Goal: Task Accomplishment & Management: Manage account settings

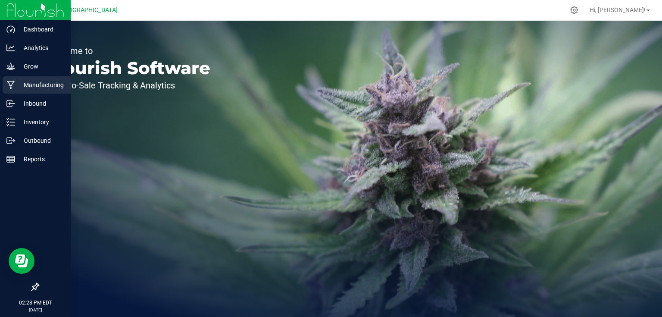
click at [31, 87] on p "Manufacturing" at bounding box center [41, 85] width 52 height 10
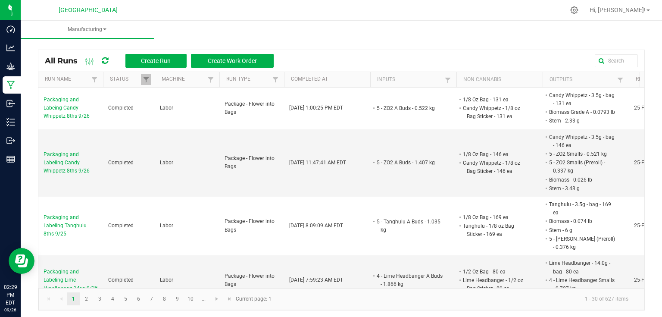
click at [162, 69] on div "All Runs Create Run Create Work Order" at bounding box center [341, 61] width 606 height 22
click at [167, 64] on button "Create Run" at bounding box center [155, 61] width 61 height 14
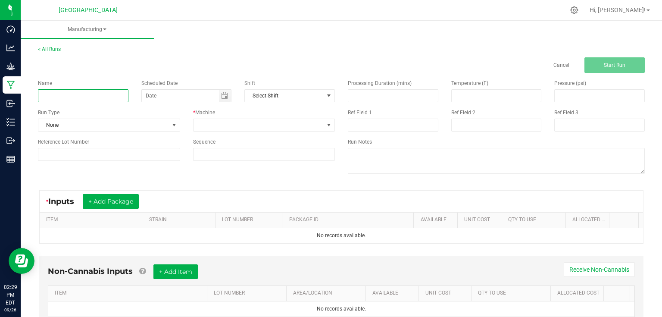
click at [95, 89] on input at bounding box center [83, 95] width 90 height 13
click at [109, 97] on input "Trimming OG Kush Bucked Material from Bed 2 8/19" at bounding box center [83, 95] width 90 height 13
type input "Trimming OG Kush Bucked Material from Bed 9/26"
click at [154, 122] on span "None" at bounding box center [103, 125] width 131 height 12
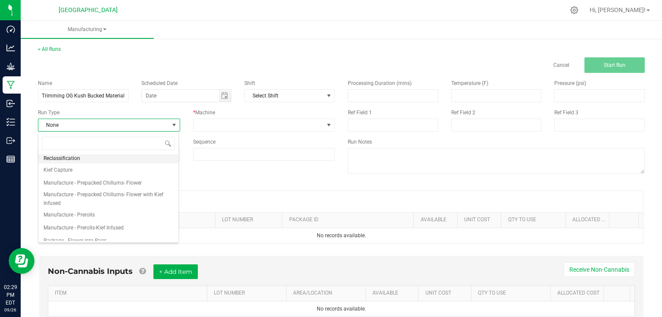
scroll to position [132, 0]
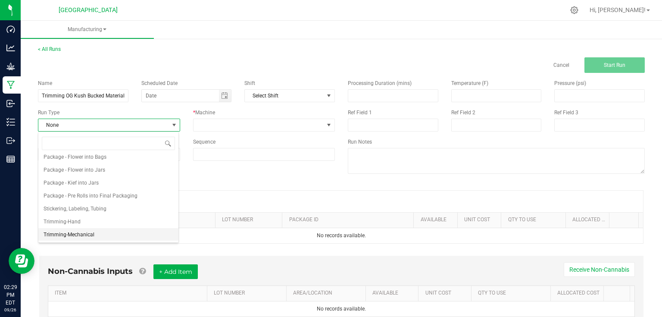
click at [84, 233] on span "Trimming-Mechanical" at bounding box center [69, 234] width 51 height 9
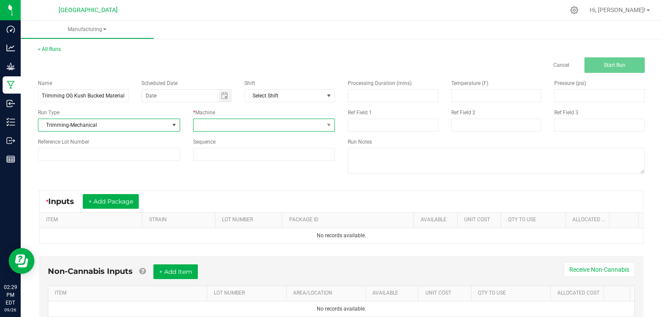
click at [249, 127] on span at bounding box center [258, 125] width 131 height 12
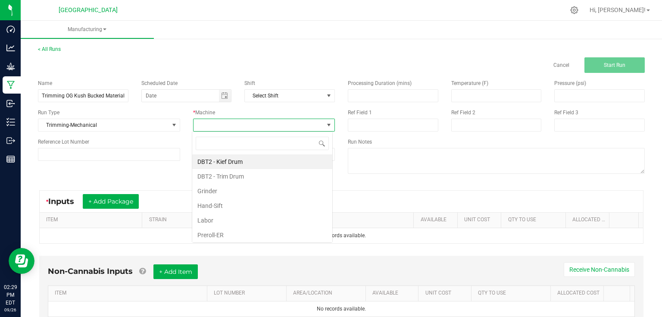
scroll to position [12, 140]
click at [229, 173] on li "DBT2 - Trim Drum" at bounding box center [262, 176] width 140 height 15
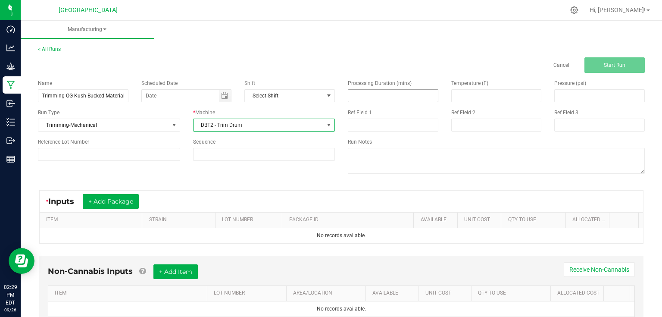
click at [377, 91] on input at bounding box center [393, 96] width 90 height 12
type input "65.00"
click at [179, 171] on div "Name Trimming OG Kush Bucked Material from Bed 9/26 Scheduled Date Shift Select…" at bounding box center [340, 127] width 619 height 109
click at [138, 199] on button "+ Add Package" at bounding box center [111, 201] width 56 height 15
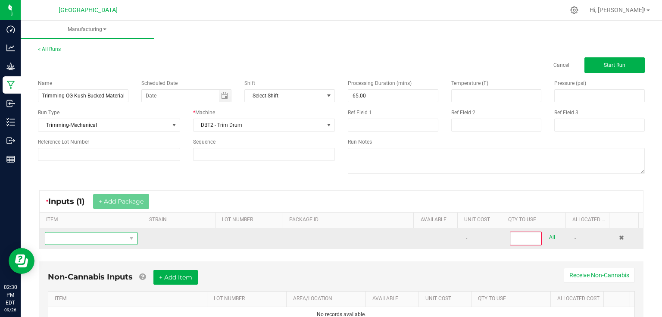
click at [114, 236] on span "NO DATA FOUND" at bounding box center [85, 238] width 81 height 12
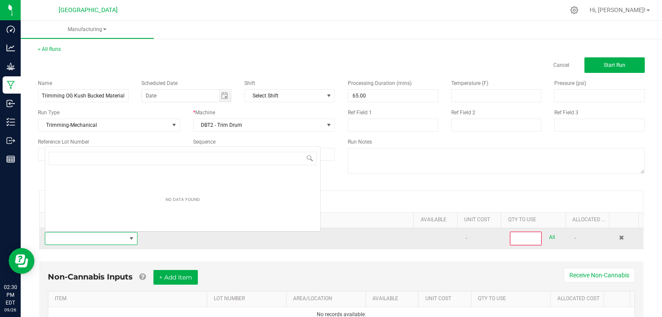
scroll to position [12, 90]
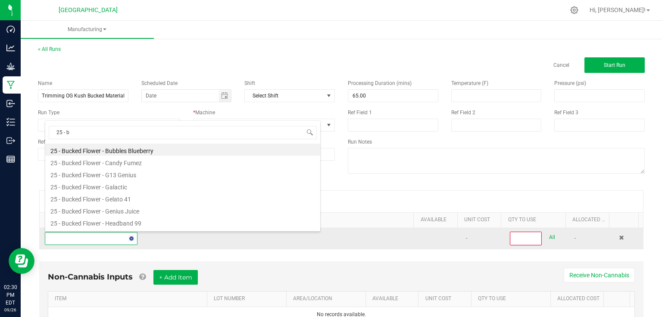
type input "25 - bu"
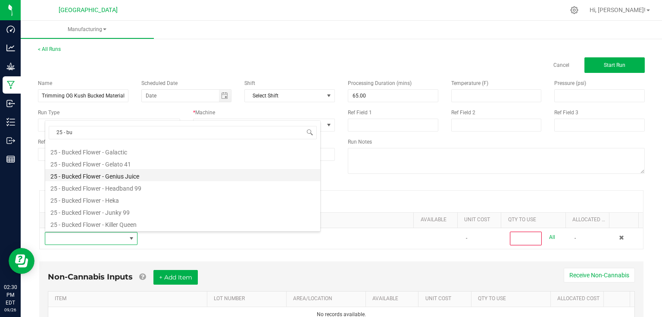
scroll to position [103, 0]
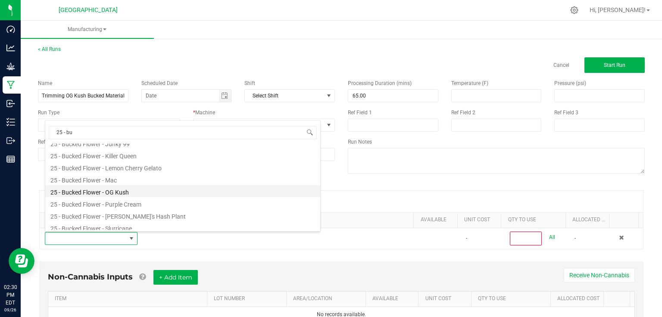
click at [136, 191] on li "25 - Bucked Flower - OG Kush" at bounding box center [182, 191] width 275 height 12
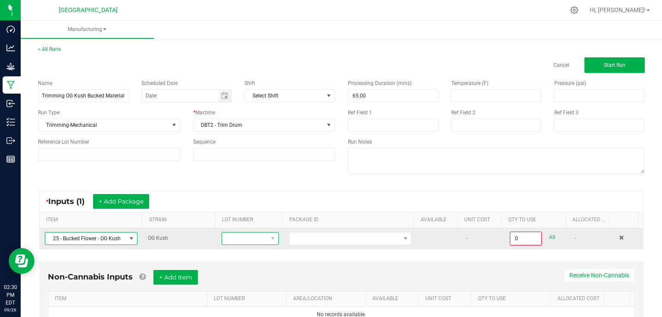
click at [255, 236] on span at bounding box center [245, 238] width 46 height 12
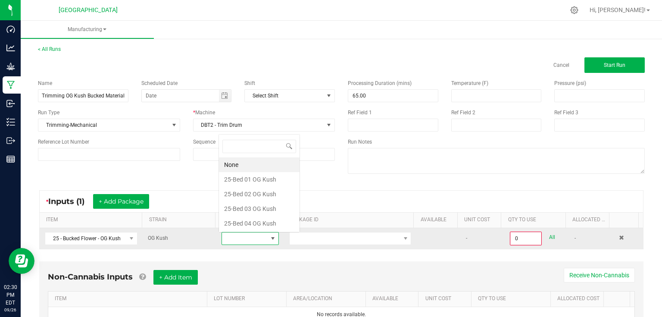
scroll to position [12, 56]
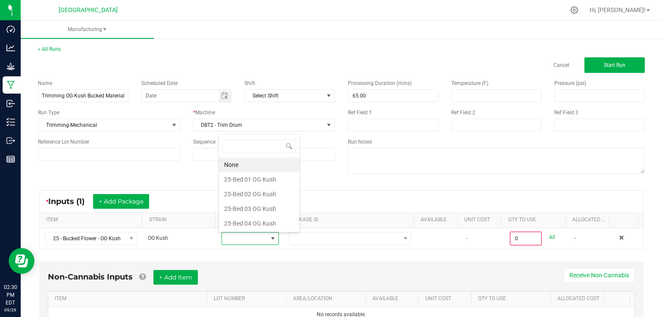
click at [258, 222] on Kush "25-Bed 04 OG Kush" at bounding box center [259, 223] width 81 height 15
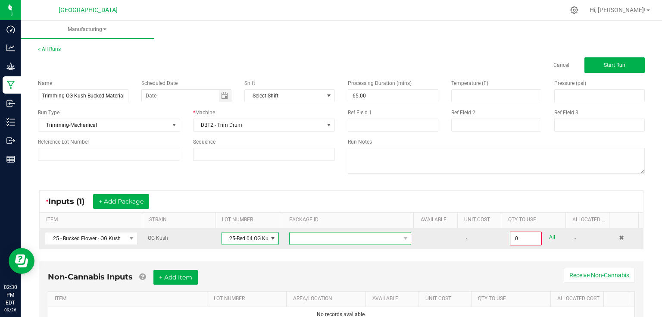
click at [303, 233] on span at bounding box center [344, 238] width 110 height 12
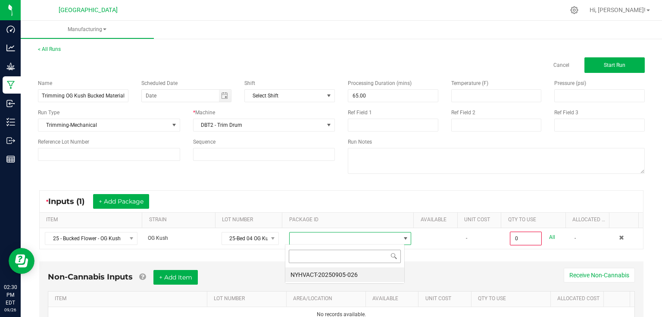
scroll to position [12, 119]
click at [326, 273] on li "NYHVACT-20250905-026" at bounding box center [344, 274] width 119 height 15
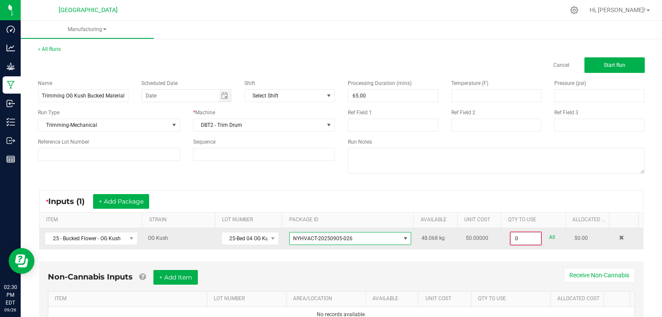
click at [526, 239] on input "0" at bounding box center [525, 238] width 30 height 12
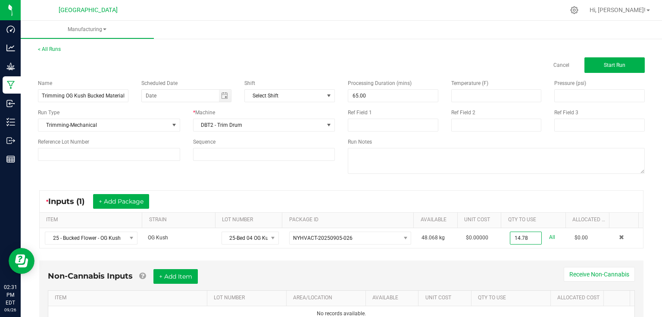
type input "14.7800 kg"
click at [474, 264] on div "Non-Cannabis Inputs + Add Item Receive Non-Cannabis ITEM LOT NUMBER AREA/LOCATI…" at bounding box center [341, 295] width 604 height 70
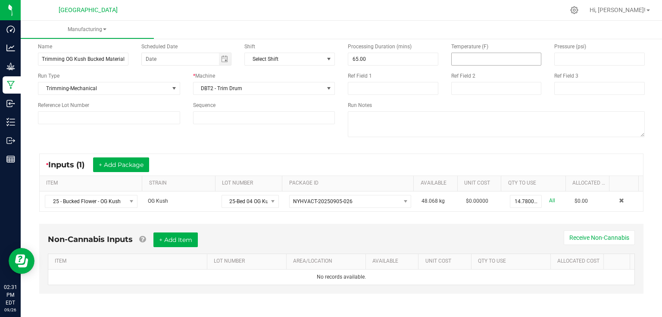
scroll to position [0, 0]
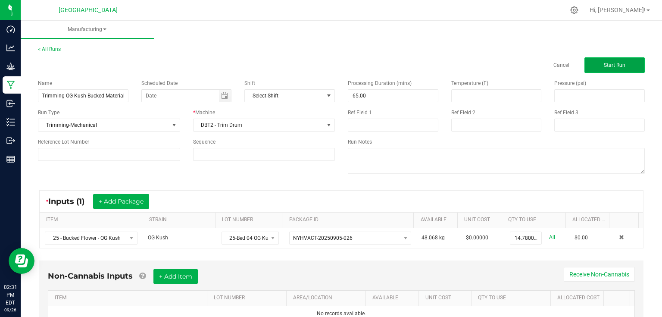
click at [601, 69] on button "Start Run" at bounding box center [614, 65] width 60 height 16
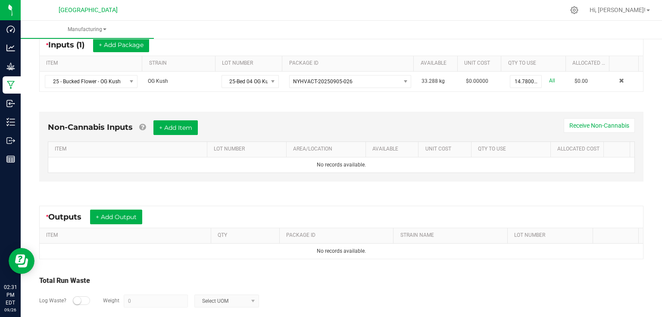
scroll to position [190, 0]
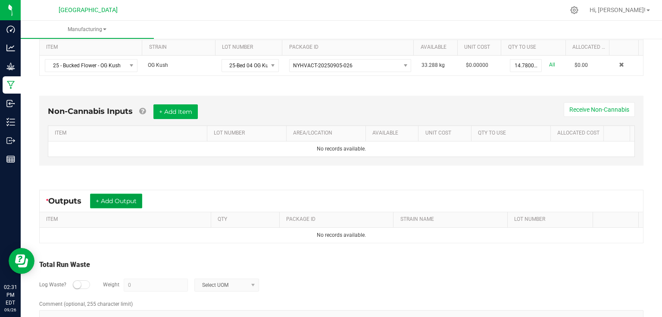
click at [121, 202] on button "+ Add Output" at bounding box center [116, 200] width 52 height 15
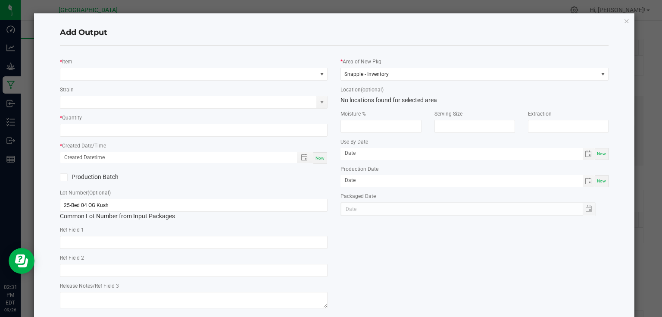
click at [131, 66] on div "* Item" at bounding box center [194, 69] width 268 height 24
click at [129, 86] on div "Strain" at bounding box center [194, 97] width 268 height 24
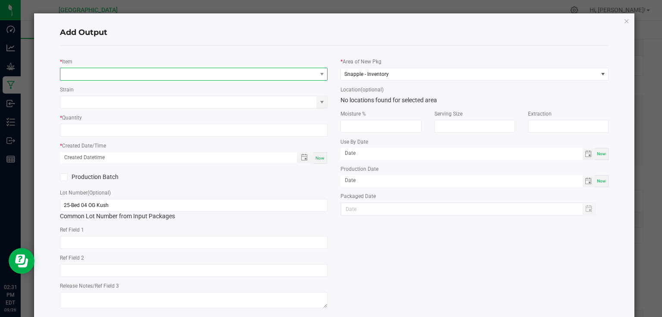
click at [136, 75] on span "NO DATA FOUND" at bounding box center [188, 74] width 256 height 12
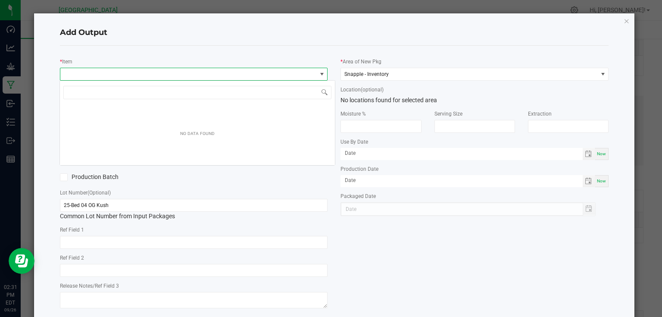
scroll to position [12, 265]
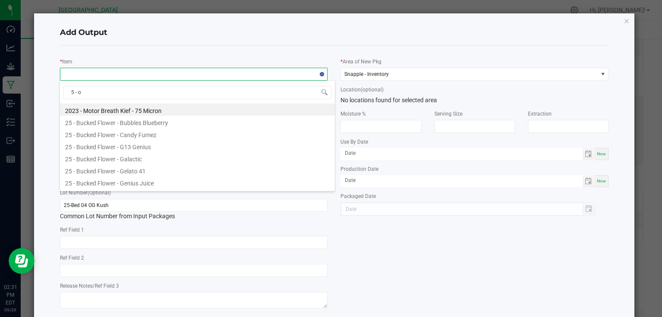
type input "5 - og"
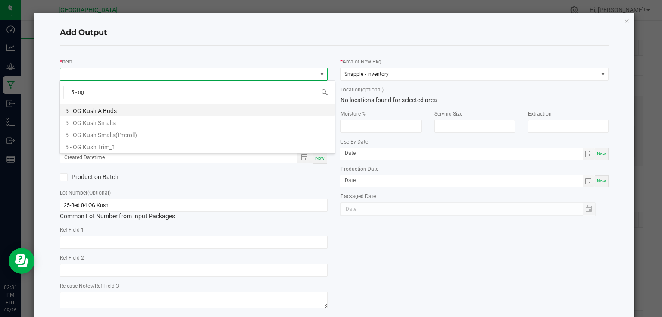
click at [112, 112] on li "5 - OG Kush A Buds" at bounding box center [197, 109] width 275 height 12
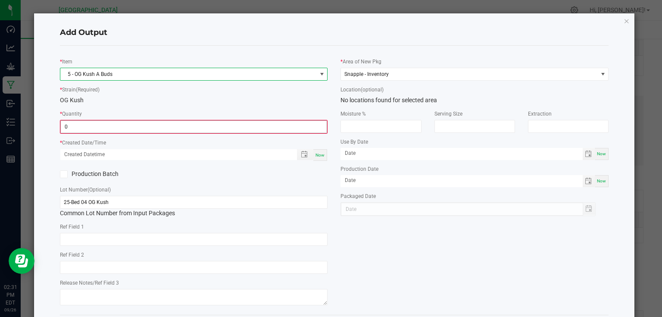
click at [110, 127] on input "0" at bounding box center [194, 127] width 266 height 12
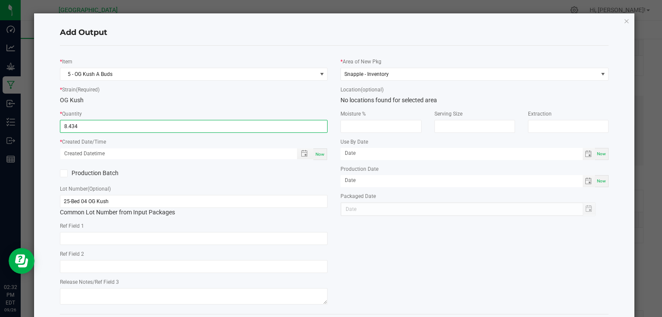
type input "8.4340 kg"
click at [320, 150] on div "Now" at bounding box center [320, 154] width 14 height 12
type input "[DATE] 2:32 PM"
type input "[DATE]"
click at [295, 169] on div "Production Batch" at bounding box center [193, 173] width 281 height 13
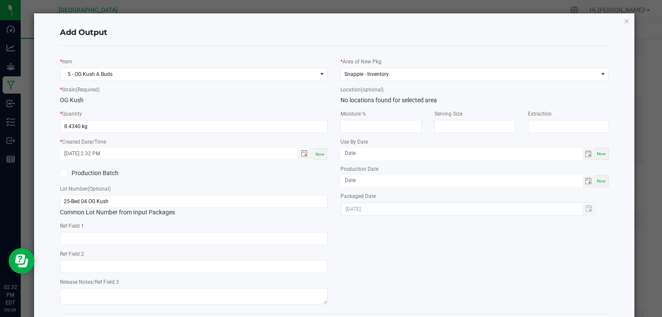
scroll to position [40, 0]
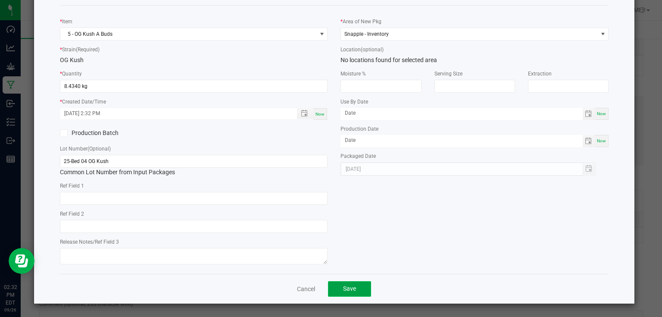
click at [351, 290] on span "Save" at bounding box center [349, 288] width 13 height 7
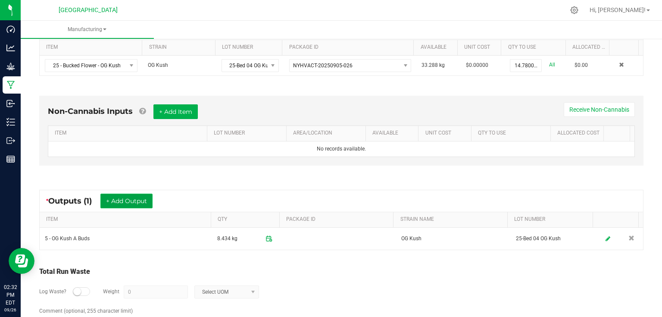
click at [137, 199] on button "+ Add Output" at bounding box center [126, 200] width 52 height 15
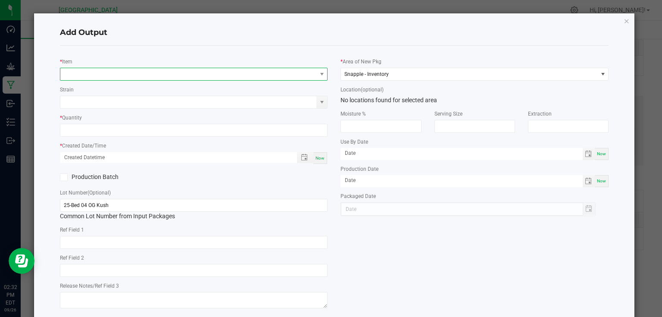
click at [154, 76] on span "NO DATA FOUND" at bounding box center [188, 74] width 256 height 12
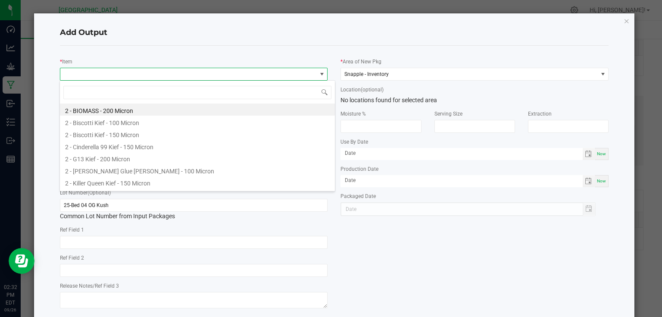
scroll to position [12, 265]
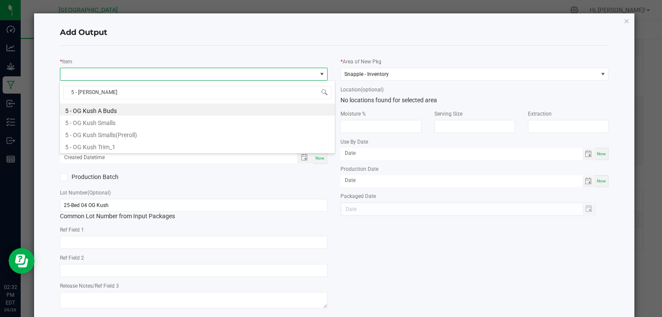
type input "5 - og kush"
click at [112, 143] on li "5 - OG Kush Trim_1" at bounding box center [197, 146] width 275 height 12
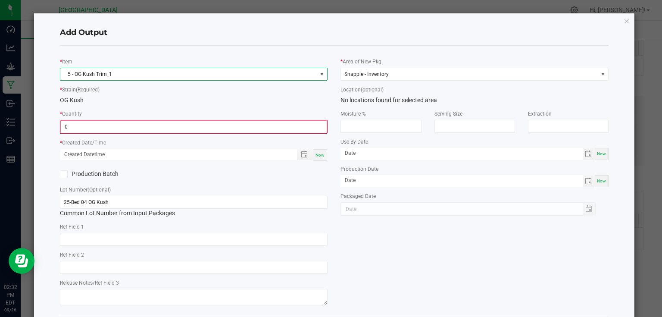
click at [119, 129] on input "0" at bounding box center [194, 127] width 266 height 12
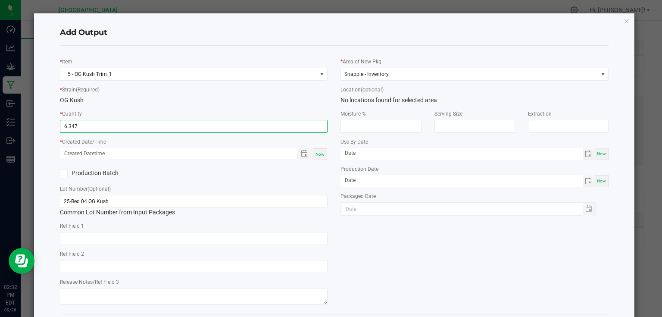
type input "6.3470 kg"
click at [315, 152] on span "Now" at bounding box center [319, 154] width 9 height 5
type input "[DATE] 2:32 PM"
type input "[DATE]"
click at [313, 182] on div "* Item 5 - OG Kush Trim_1 * Strain (Required) OG Kush * Quantity 6.3470 kg * Cr…" at bounding box center [193, 180] width 281 height 254
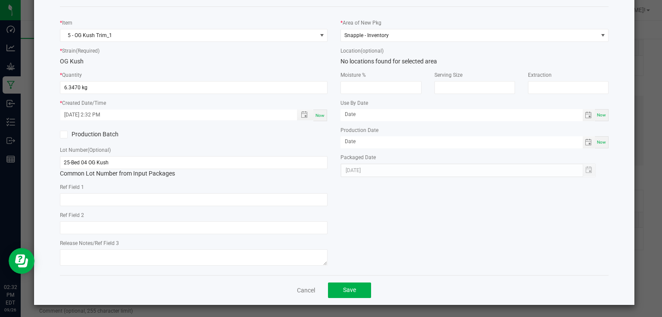
scroll to position [40, 0]
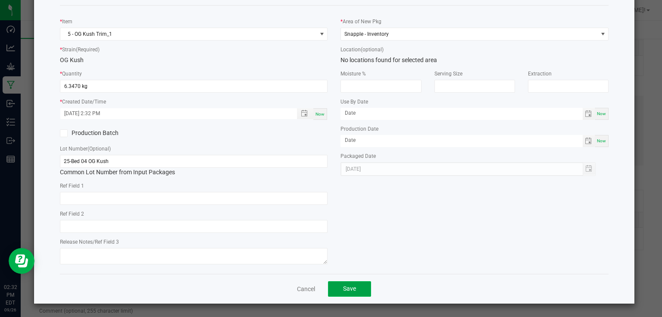
click at [345, 286] on span "Save" at bounding box center [349, 288] width 13 height 7
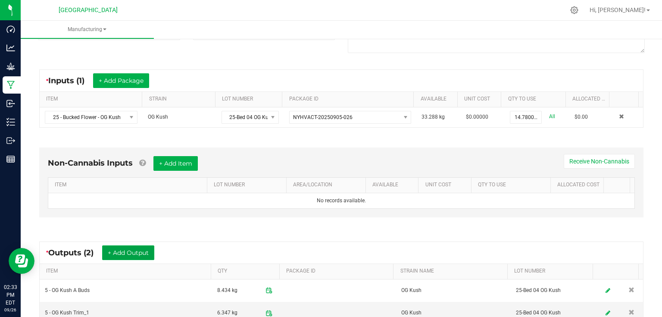
scroll to position [0, 0]
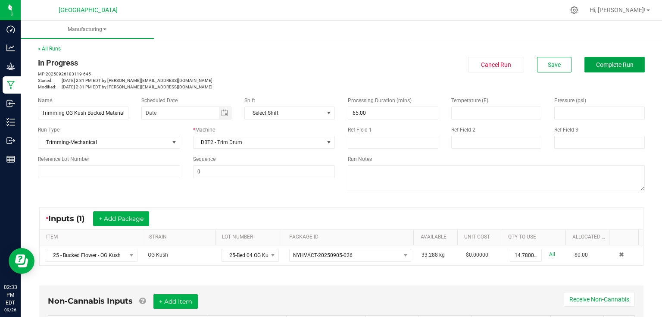
click at [596, 67] on span "Complete Run" at bounding box center [614, 64] width 37 height 7
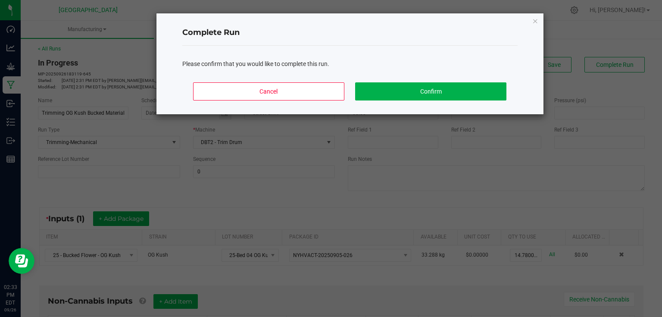
click at [455, 71] on div "Please confirm that you would like to complete this run." at bounding box center [349, 61] width 335 height 30
click at [459, 100] on div "Cancel Confirm" at bounding box center [349, 94] width 335 height 39
click at [465, 96] on button "Confirm" at bounding box center [430, 91] width 151 height 18
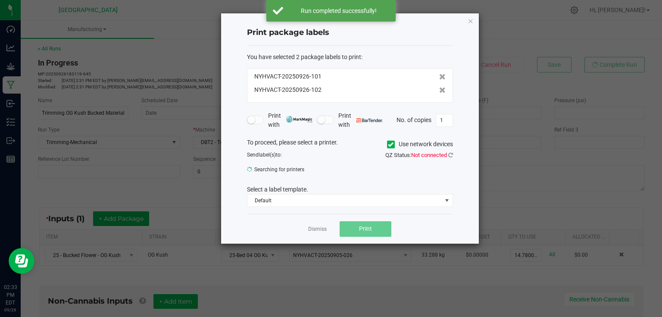
click at [325, 233] on div "Dismiss Print" at bounding box center [350, 229] width 206 height 30
click at [317, 227] on link "Dismiss" at bounding box center [317, 228] width 19 height 7
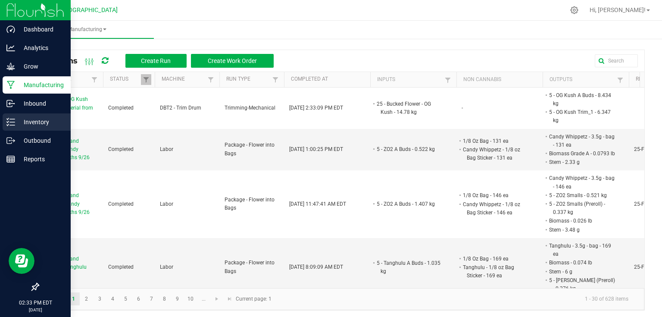
click at [22, 122] on p "Inventory" at bounding box center [41, 122] width 52 height 10
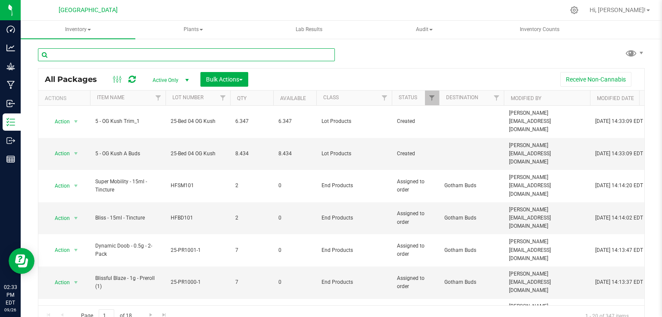
click at [158, 55] on input "text" at bounding box center [186, 54] width 297 height 13
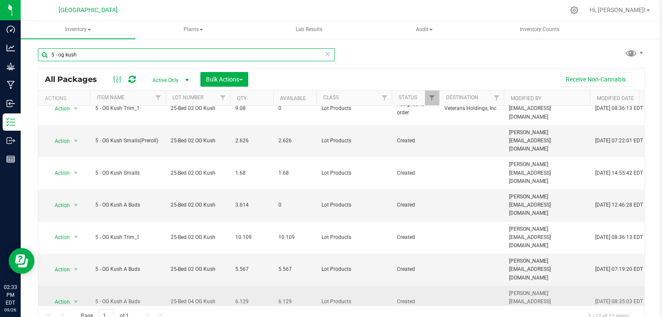
scroll to position [79, 0]
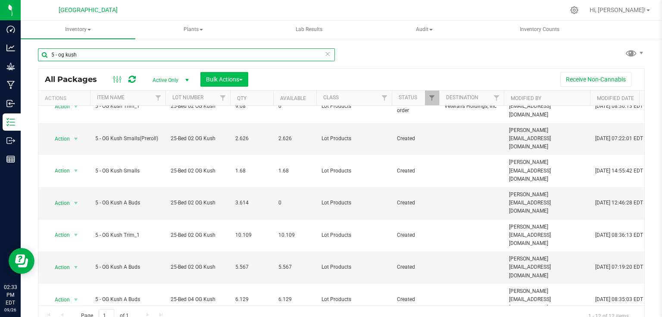
type input "5 - og kush"
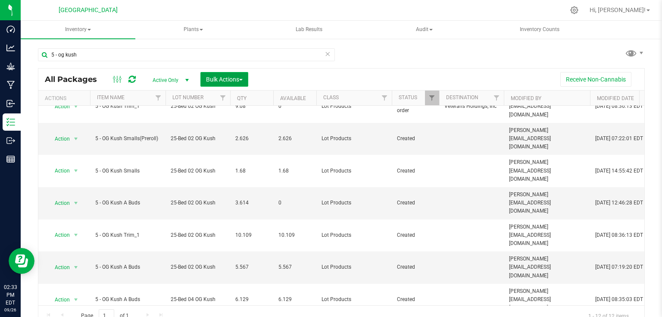
click at [209, 78] on span "Bulk Actions" at bounding box center [224, 79] width 37 height 7
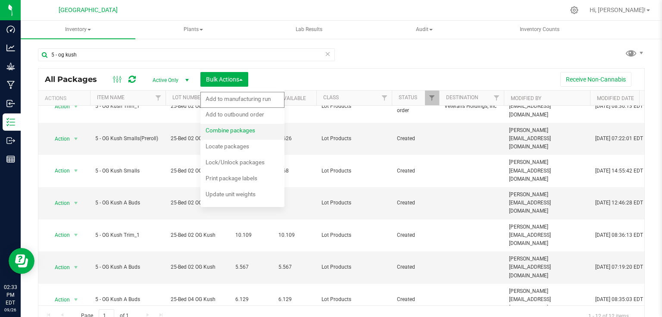
click at [226, 129] on span "Combine packages" at bounding box center [230, 130] width 50 height 7
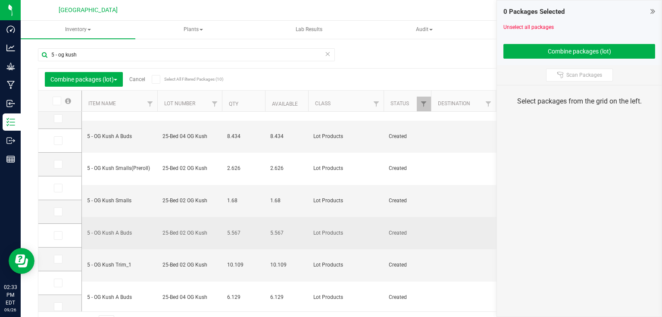
scroll to position [30, 0]
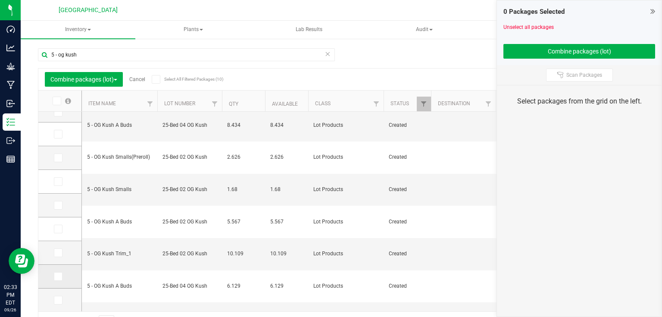
click at [59, 276] on icon at bounding box center [58, 276] width 6 height 0
click at [0, 0] on input "checkbox" at bounding box center [0, 0] width 0 height 0
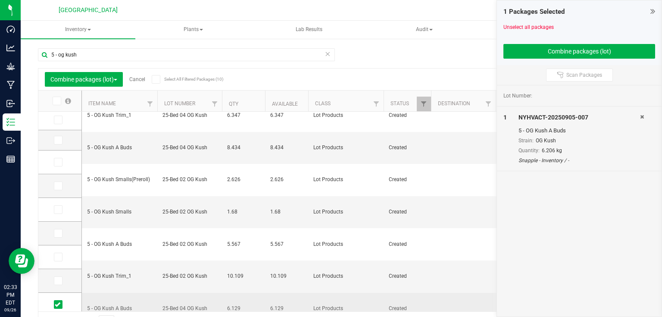
scroll to position [0, 0]
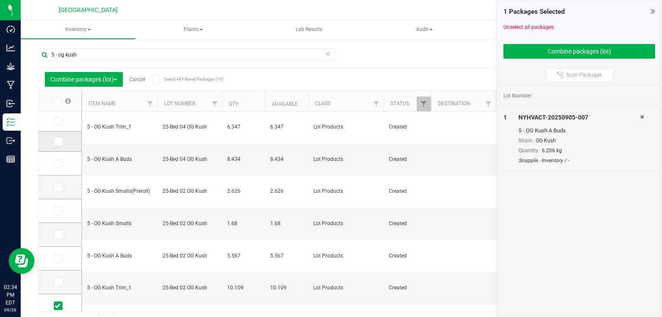
click at [59, 141] on icon at bounding box center [58, 141] width 6 height 0
click at [0, 0] on input "checkbox" at bounding box center [0, 0] width 0 height 0
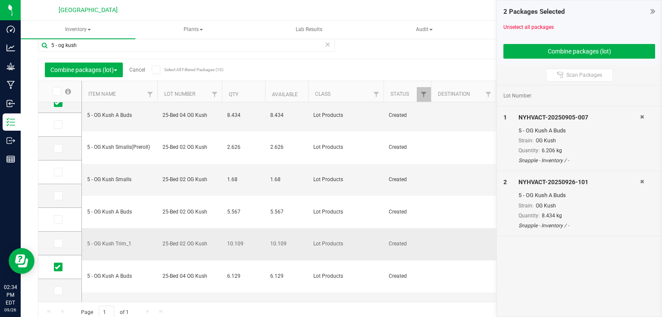
scroll to position [15, 0]
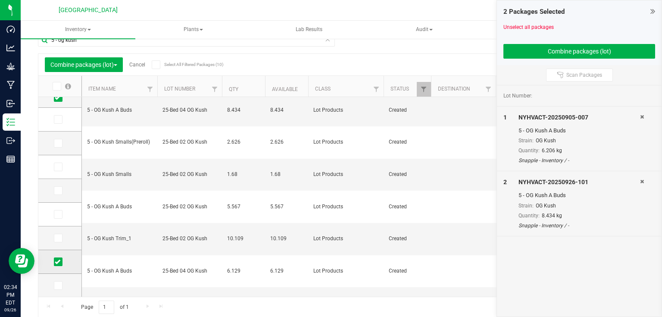
click at [60, 260] on span at bounding box center [58, 261] width 9 height 9
click at [0, 0] on input "checkbox" at bounding box center [0, 0] width 0 height 0
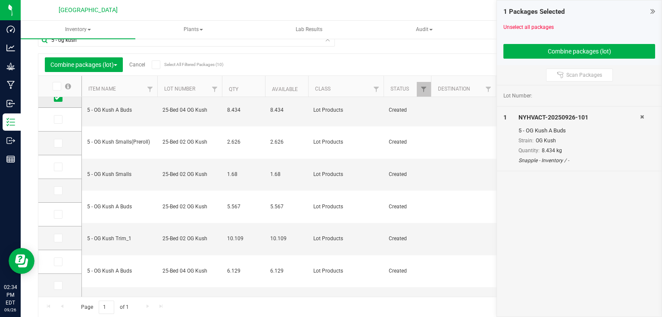
click at [56, 97] on icon at bounding box center [58, 97] width 6 height 0
click at [0, 0] on input "checkbox" at bounding box center [0, 0] width 0 height 0
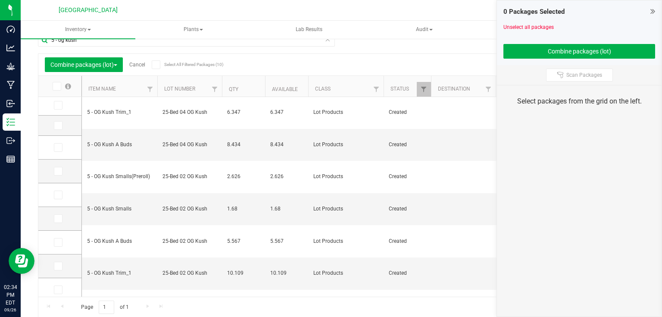
scroll to position [0, 0]
click at [59, 243] on icon at bounding box center [58, 243] width 6 height 0
click at [0, 0] on input "checkbox" at bounding box center [0, 0] width 0 height 0
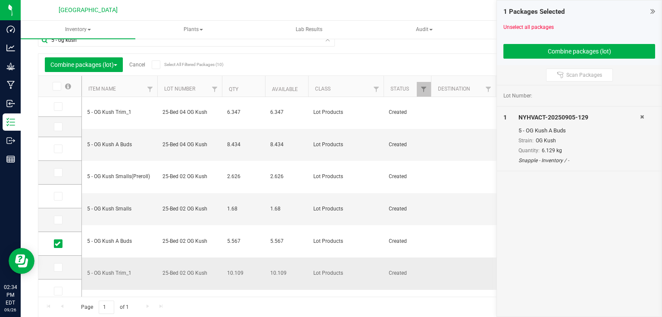
scroll to position [0, 0]
click at [63, 127] on label at bounding box center [60, 127] width 12 height 9
click at [0, 0] on input "checkbox" at bounding box center [0, 0] width 0 height 0
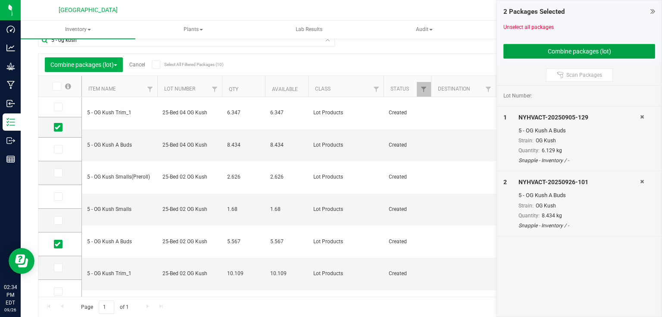
click at [562, 48] on button "Combine packages (lot)" at bounding box center [579, 51] width 152 height 15
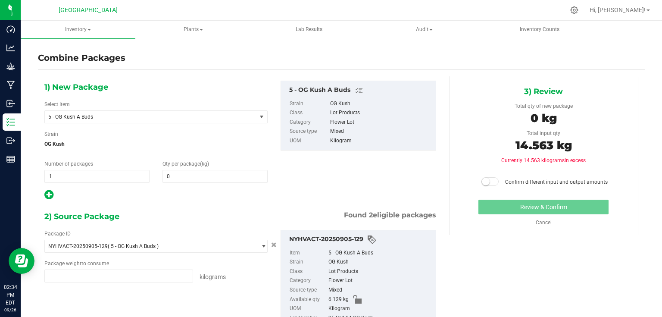
type input "6.1290 kg"
type input "8.4340 kg"
click at [193, 172] on span at bounding box center [214, 176] width 105 height 13
type input "14.563"
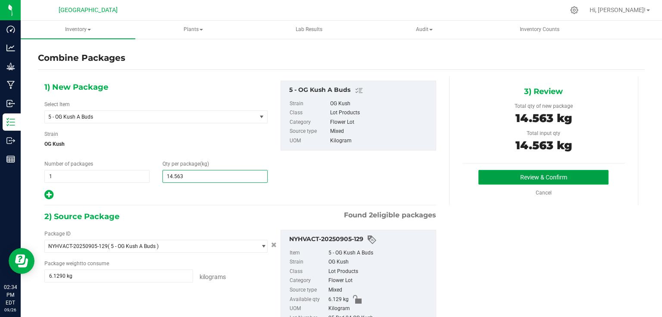
type input "15"
click at [588, 178] on button "Review & Confirm" at bounding box center [543, 177] width 130 height 15
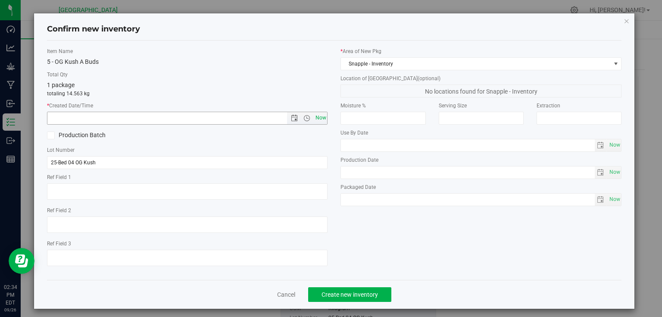
click at [322, 118] on span "Now" at bounding box center [320, 118] width 15 height 12
type input "[DATE] 2:34 PM"
click at [338, 293] on span "Create new inventory" at bounding box center [349, 294] width 56 height 7
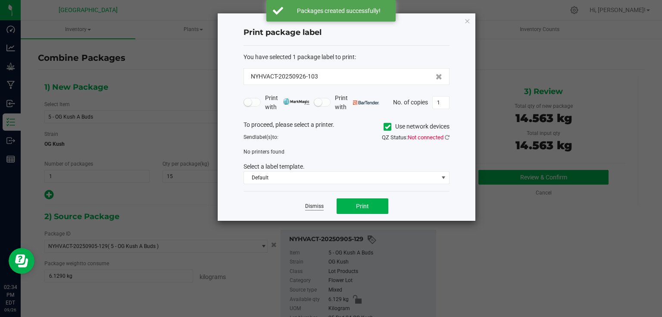
click at [320, 204] on link "Dismiss" at bounding box center [314, 205] width 19 height 7
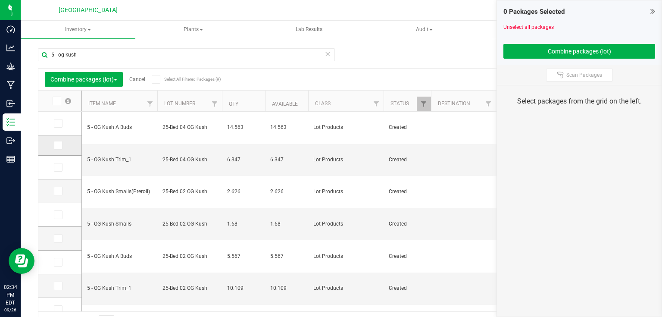
click at [61, 145] on span at bounding box center [58, 145] width 9 height 9
click at [0, 0] on input "checkbox" at bounding box center [0, 0] width 0 height 0
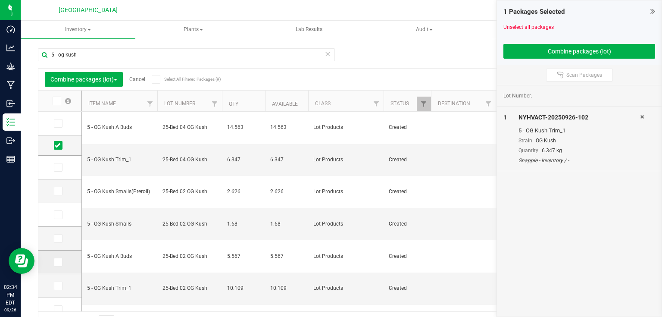
click at [56, 262] on icon at bounding box center [58, 262] width 6 height 0
click at [0, 0] on input "checkbox" at bounding box center [0, 0] width 0 height 0
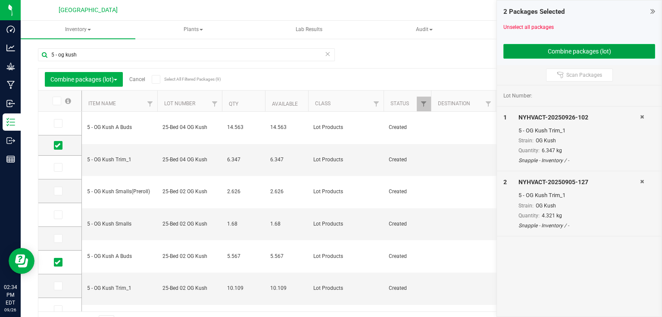
click at [530, 46] on button "Combine packages (lot)" at bounding box center [579, 51] width 152 height 15
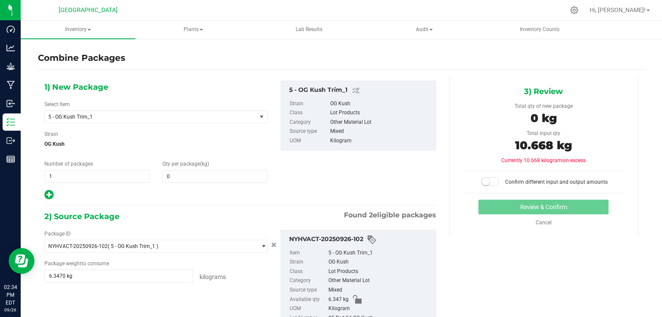
click at [220, 168] on div "Qty per package (kg) 0 0" at bounding box center [215, 171] width 118 height 23
click at [217, 172] on span at bounding box center [214, 176] width 105 height 13
type input "10.668"
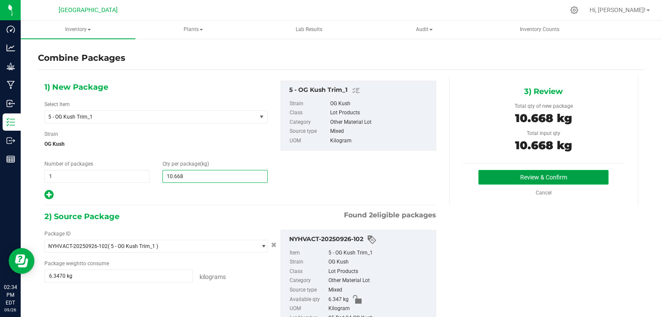
type input "11"
click at [525, 177] on button "Review & Confirm" at bounding box center [543, 177] width 130 height 15
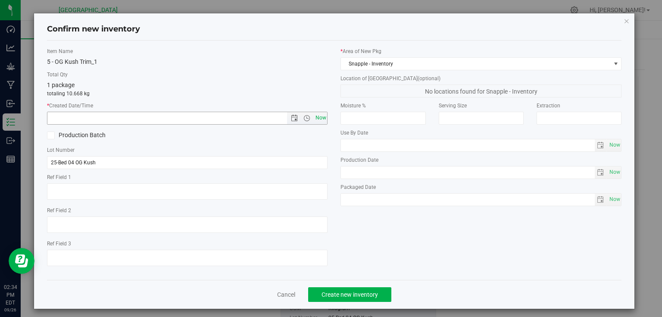
click at [321, 115] on span "Now" at bounding box center [320, 118] width 15 height 12
type input "[DATE] 2:34 PM"
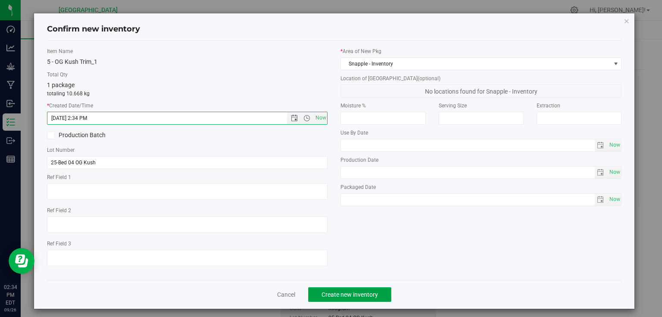
click at [334, 295] on span "Create new inventory" at bounding box center [349, 294] width 56 height 7
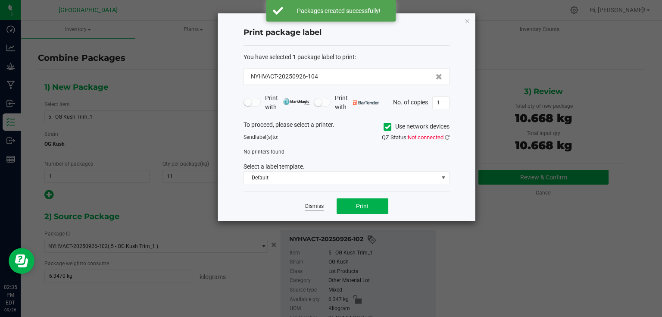
click at [312, 209] on link "Dismiss" at bounding box center [314, 205] width 19 height 7
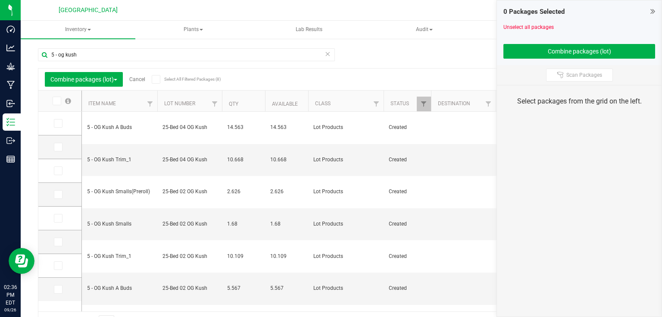
click at [652, 12] on icon at bounding box center [652, 11] width 5 height 9
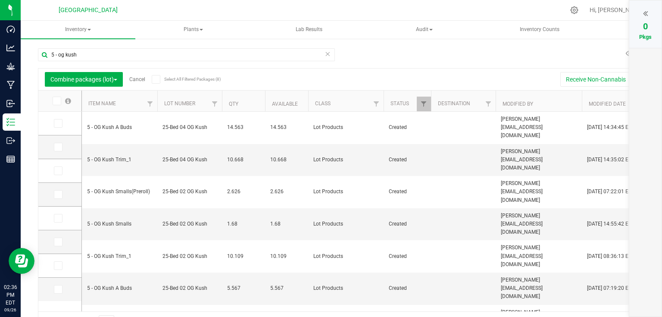
click at [138, 78] on link "Cancel" at bounding box center [137, 79] width 16 height 6
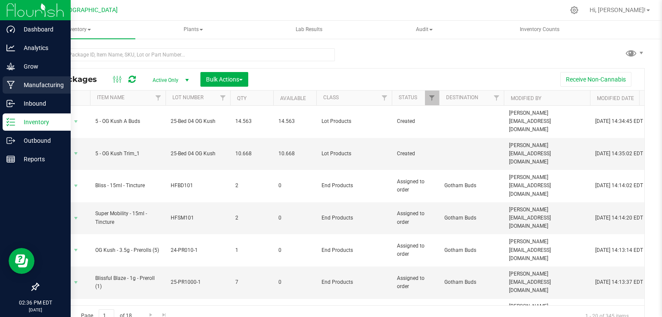
click at [14, 81] on icon at bounding box center [11, 85] width 8 height 8
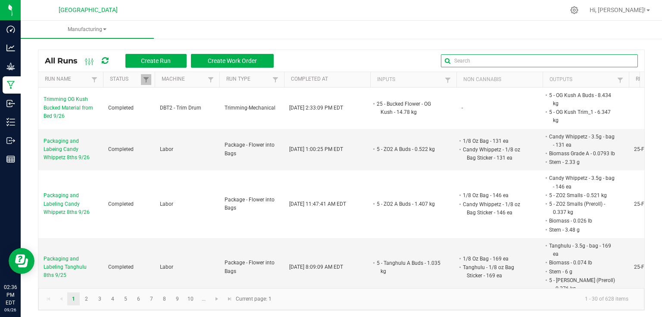
click at [614, 59] on input "text" at bounding box center [539, 60] width 197 height 13
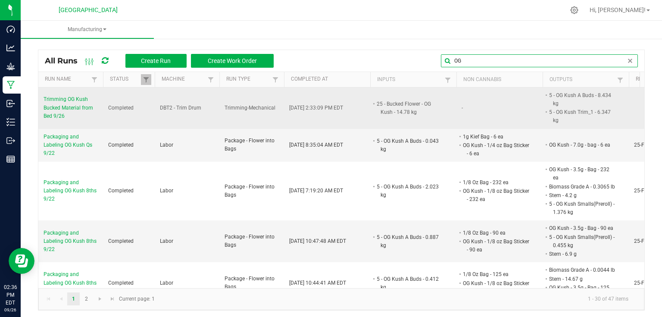
type input "O"
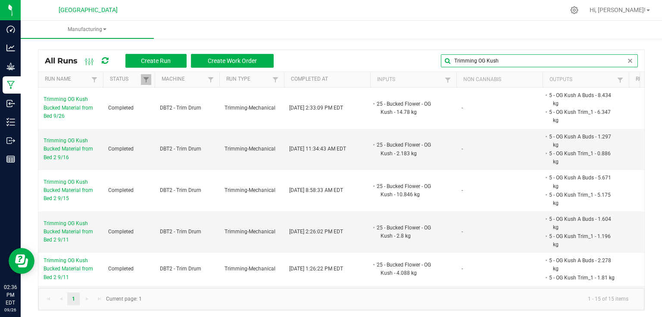
type input "Trimming OG Kush"
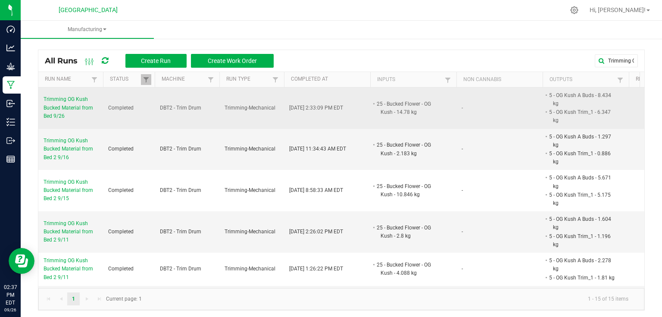
click at [74, 105] on span "Trimming OG Kush Bucked Material from Bed 9/26" at bounding box center [71, 107] width 54 height 25
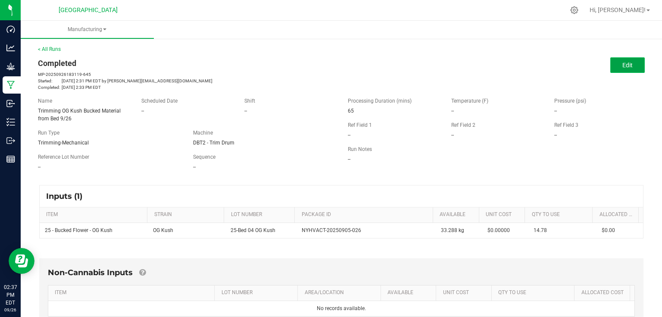
click at [622, 67] on span "Edit" at bounding box center [627, 65] width 10 height 7
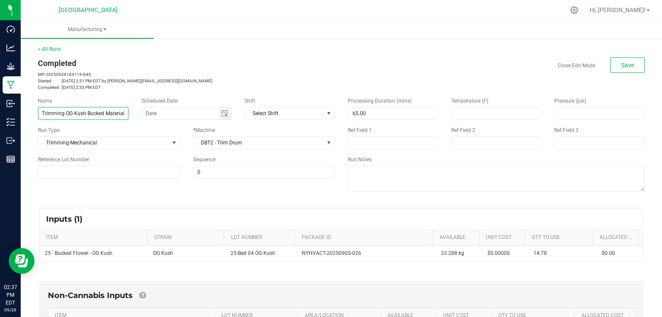
click at [124, 109] on input "Trimming OG Kush Bucked Material from Bed 9/26" at bounding box center [83, 113] width 90 height 13
click at [121, 112] on input "Trimming OG Kush Bucked Material from Bed 9/26" at bounding box center [83, 113] width 90 height 13
type input "Trimming OG Kush Bucked Material from Bed 4 9/26"
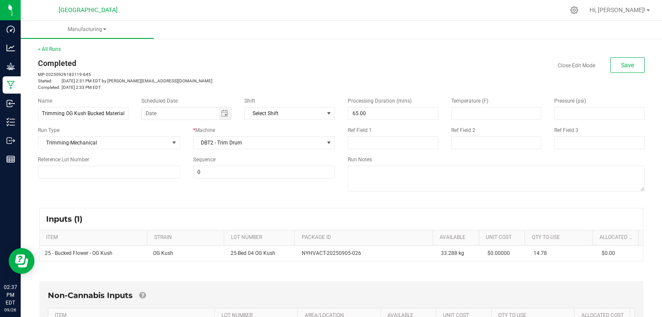
click at [456, 57] on div "Close Edit Mode Save" at bounding box center [496, 65] width 297 height 16
click at [636, 67] on button "Save" at bounding box center [627, 65] width 34 height 16
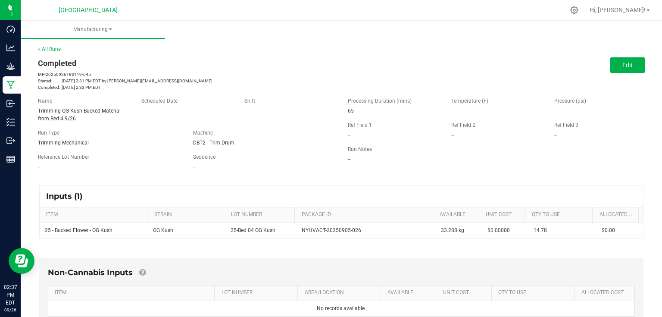
click at [53, 51] on link "< All Runs" at bounding box center [49, 49] width 23 height 6
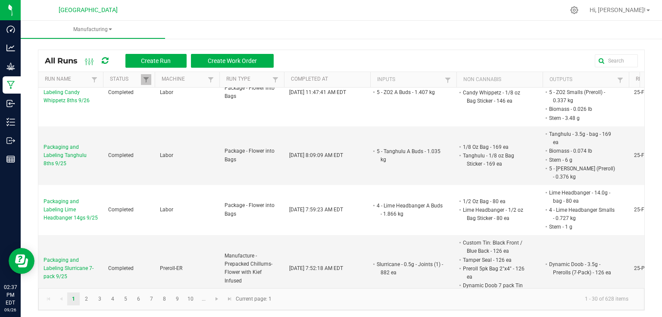
scroll to position [69, 0]
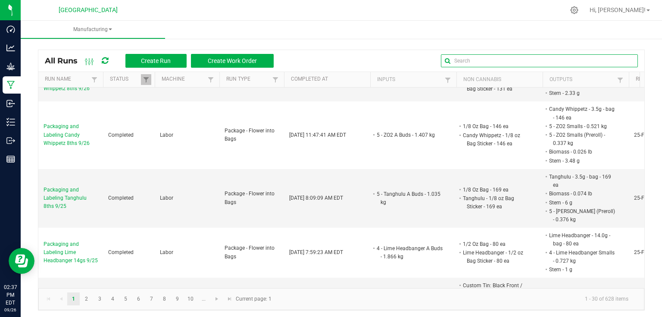
click at [609, 63] on input "text" at bounding box center [539, 60] width 197 height 13
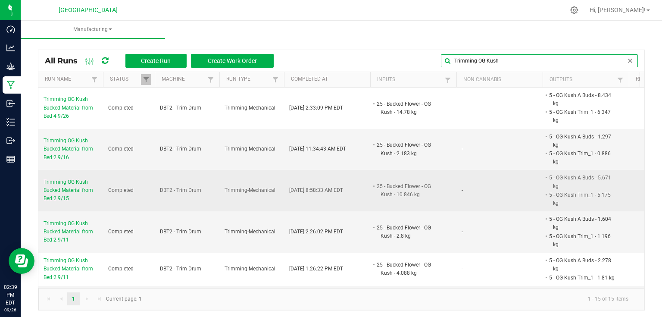
scroll to position [207, 0]
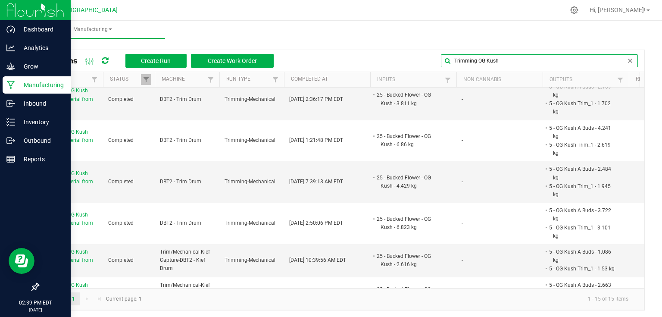
type input "Trimming OG Kush"
click at [16, 10] on img at bounding box center [35, 10] width 58 height 20
